Goal: Task Accomplishment & Management: Manage account settings

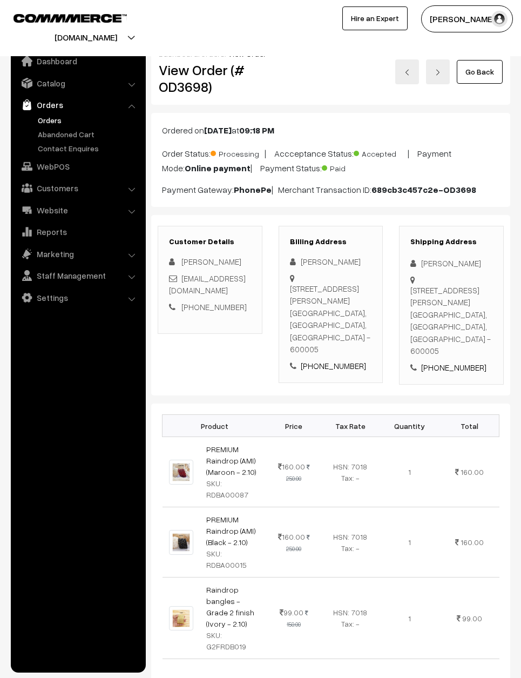
click at [491, 69] on link "Go Back" at bounding box center [480, 72] width 46 height 24
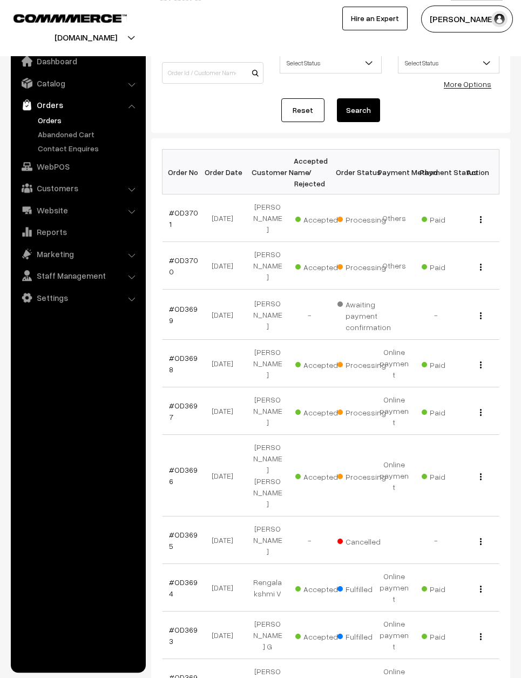
scroll to position [75, 0]
click at [186, 261] on link "#OD3700" at bounding box center [183, 265] width 29 height 21
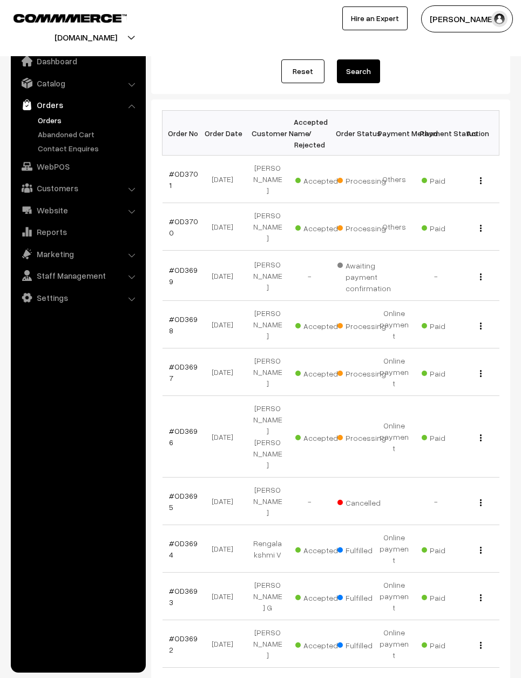
scroll to position [117, 0]
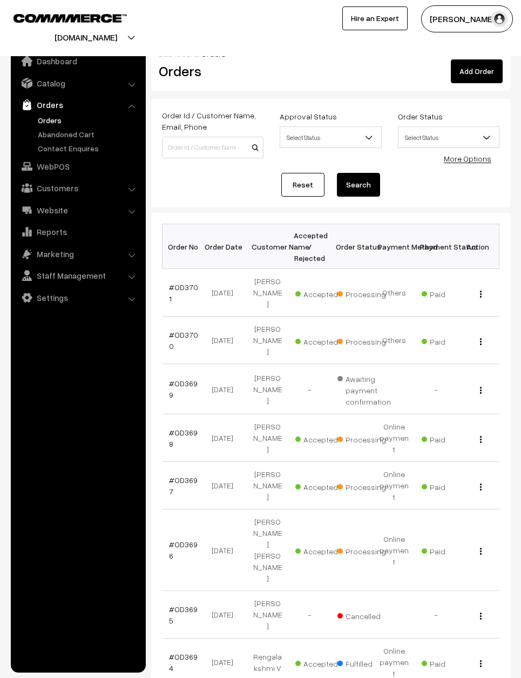
scroll to position [118, 0]
